Goal: Task Accomplishment & Management: Use online tool/utility

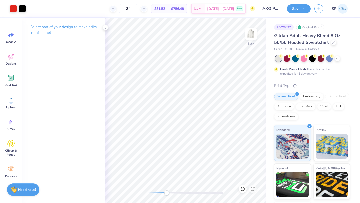
drag, startPoint x: 150, startPoint y: 192, endPoint x: 168, endPoint y: 193, distance: 18.0
click at [168, 193] on div "Accessibility label" at bounding box center [166, 193] width 5 height 5
drag, startPoint x: 149, startPoint y: 192, endPoint x: 170, endPoint y: 193, distance: 21.3
click at [171, 193] on div at bounding box center [186, 193] width 75 height 3
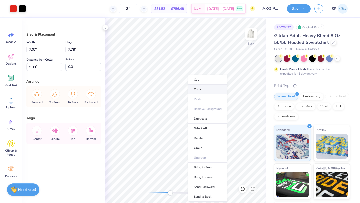
click at [195, 87] on li "Copy" at bounding box center [207, 90] width 39 height 10
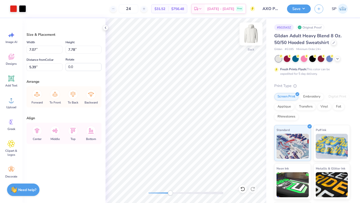
click at [251, 38] on img at bounding box center [251, 34] width 20 height 20
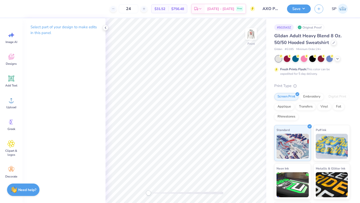
click at [138, 192] on div "Front" at bounding box center [186, 110] width 161 height 185
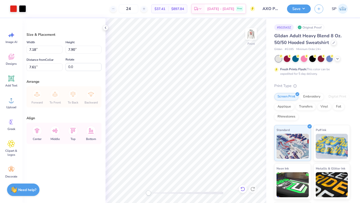
click at [243, 189] on icon at bounding box center [243, 189] width 5 height 5
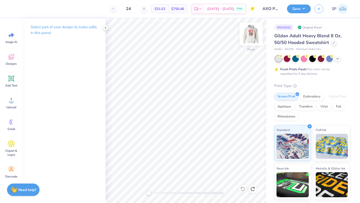
click at [253, 32] on img at bounding box center [251, 34] width 20 height 20
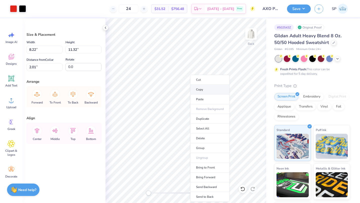
click at [200, 93] on li "Copy" at bounding box center [209, 90] width 39 height 10
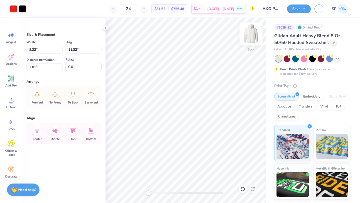
click at [251, 35] on img at bounding box center [251, 34] width 20 height 20
type input "6.00"
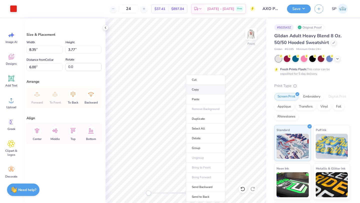
click at [192, 92] on li "Copy" at bounding box center [205, 90] width 39 height 10
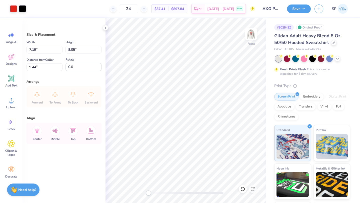
type input "10.00"
type input "11.20"
type input "6.29"
type input "11.68"
type input "13.07"
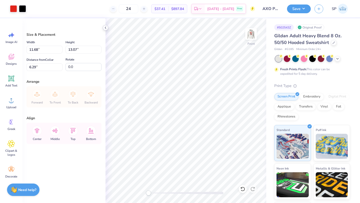
click at [107, 29] on icon at bounding box center [106, 28] width 4 height 4
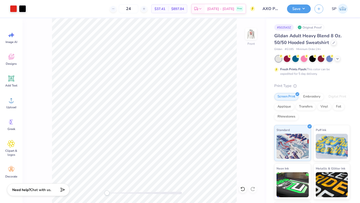
type input "6.00"
click at [246, 38] on img at bounding box center [251, 34] width 20 height 20
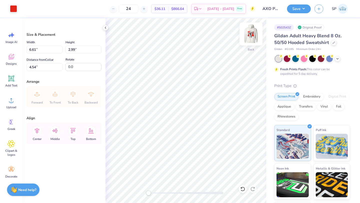
type input "6.61"
type input "2.99"
type input "4.54"
type input "6.64"
type input "3.00"
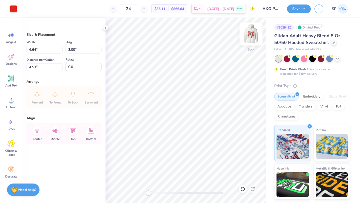
type input "3.00"
type input "5.91"
type input "2.67"
type input "3.33"
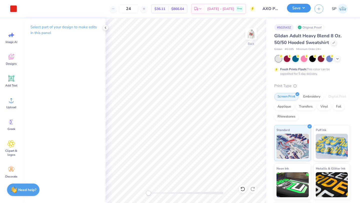
click at [295, 7] on button "Save" at bounding box center [299, 8] width 24 height 9
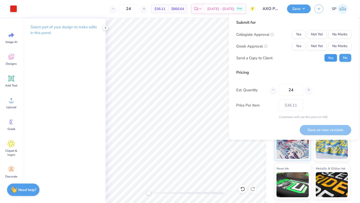
click at [330, 59] on button "Yes" at bounding box center [331, 58] width 13 height 8
click at [323, 46] on button "Not Yet" at bounding box center [317, 46] width 19 height 8
click at [335, 35] on button "No Marks" at bounding box center [340, 35] width 23 height 8
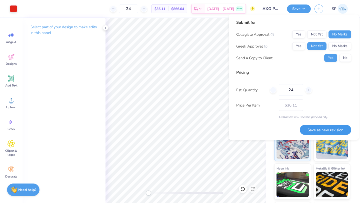
click at [325, 127] on button "Save as new revision" at bounding box center [326, 130] width 52 height 10
type input "$36.11"
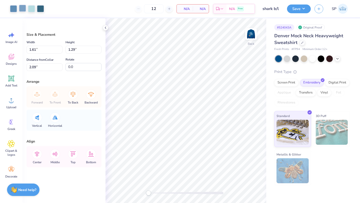
click at [23, 9] on div at bounding box center [22, 8] width 7 height 7
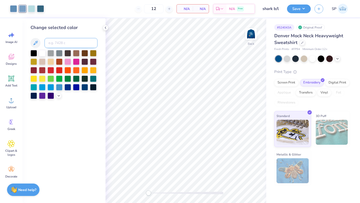
click at [63, 39] on input at bounding box center [71, 43] width 53 height 10
type input "7454"
click at [32, 12] on div at bounding box center [31, 8] width 7 height 7
click at [64, 43] on input at bounding box center [71, 43] width 53 height 10
type input "7454"
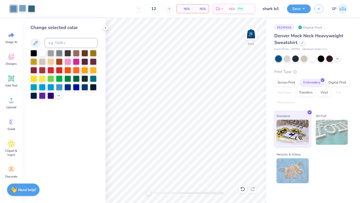
click at [22, 11] on div at bounding box center [22, 8] width 7 height 7
click at [56, 41] on input at bounding box center [71, 43] width 53 height 10
type input "7454"
click at [30, 8] on div at bounding box center [31, 8] width 7 height 7
click at [85, 45] on input at bounding box center [71, 43] width 53 height 10
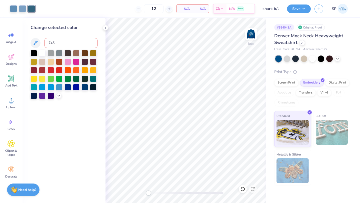
type input "7454"
click at [251, 35] on img at bounding box center [251, 34] width 20 height 20
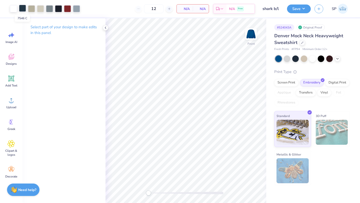
click at [24, 9] on div at bounding box center [22, 8] width 7 height 7
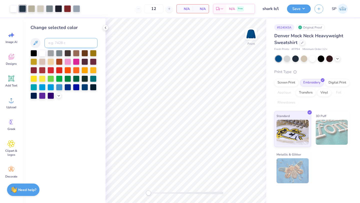
click at [60, 44] on input at bounding box center [71, 43] width 53 height 10
type input "532"
click at [33, 8] on div at bounding box center [31, 8] width 7 height 7
click at [65, 43] on input at bounding box center [71, 43] width 53 height 10
click at [38, 8] on div at bounding box center [40, 8] width 7 height 7
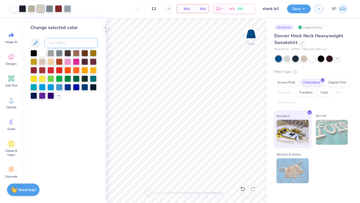
click at [65, 43] on input at bounding box center [71, 43] width 53 height 10
type input "7535"
click at [44, 8] on div at bounding box center [40, 8] width 7 height 7
click at [68, 43] on input at bounding box center [71, 43] width 53 height 10
click at [58, 9] on div at bounding box center [58, 8] width 7 height 7
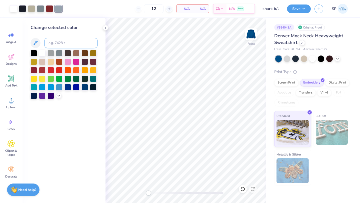
click at [63, 45] on input at bounding box center [71, 43] width 53 height 10
type input "430"
click at [51, 9] on div at bounding box center [49, 8] width 7 height 7
click at [22, 10] on div at bounding box center [22, 8] width 7 height 7
click at [54, 43] on input at bounding box center [71, 43] width 53 height 10
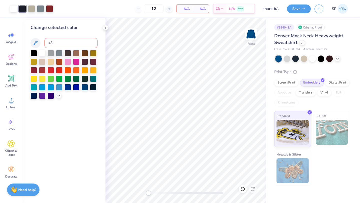
type input "430"
click at [244, 188] on icon at bounding box center [243, 189] width 4 height 5
click at [252, 34] on img at bounding box center [251, 34] width 20 height 20
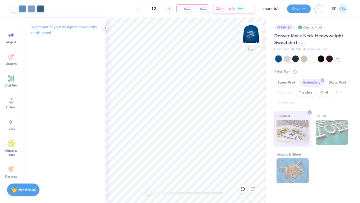
click at [256, 35] on img at bounding box center [251, 34] width 20 height 20
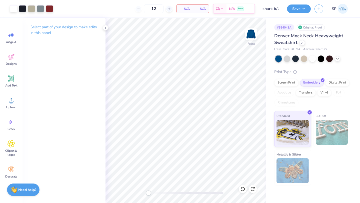
click at [252, 37] on img at bounding box center [251, 34] width 10 height 10
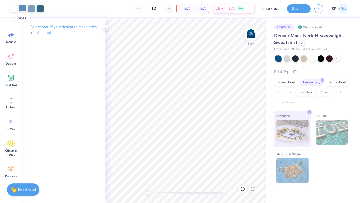
click at [25, 10] on div at bounding box center [22, 8] width 7 height 7
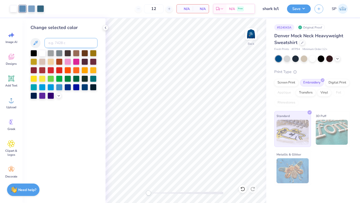
click at [58, 45] on input at bounding box center [71, 43] width 53 height 10
type input "645"
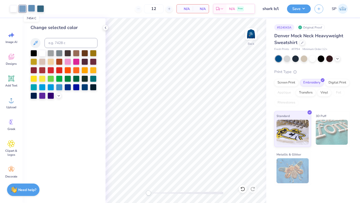
click at [32, 10] on div at bounding box center [31, 8] width 7 height 7
click at [55, 42] on input at bounding box center [71, 43] width 53 height 10
type input "654"
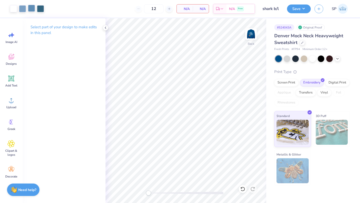
click at [32, 9] on div at bounding box center [31, 8] width 7 height 7
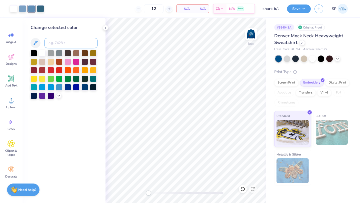
click at [55, 45] on input at bounding box center [71, 43] width 53 height 10
type input "645"
click at [292, 11] on button "Save" at bounding box center [299, 8] width 24 height 9
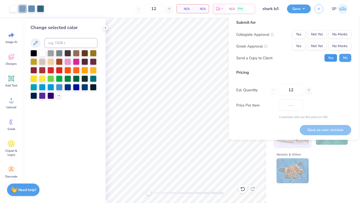
click at [335, 59] on button "Yes" at bounding box center [331, 58] width 13 height 8
click at [342, 47] on button "No Marks" at bounding box center [340, 46] width 23 height 8
click at [341, 38] on button "No Marks" at bounding box center [340, 35] width 23 height 8
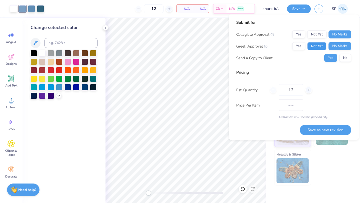
click at [317, 46] on button "Not Yet" at bounding box center [317, 46] width 19 height 8
click at [334, 129] on button "Save as new revision" at bounding box center [326, 130] width 52 height 10
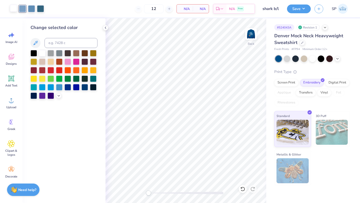
click at [13, 9] on div at bounding box center [13, 8] width 7 height 7
click at [89, 45] on input at bounding box center [71, 43] width 53 height 10
type input "645"
click at [242, 187] on icon at bounding box center [243, 189] width 5 height 5
